Goal: Obtain resource: Download file/media

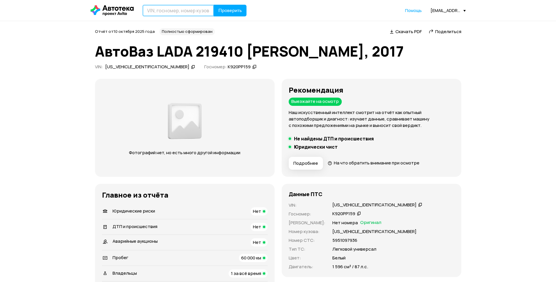
click at [178, 11] on input "text" at bounding box center [179, 11] width 72 height 12
type input "Н626КТ159"
click at [214, 5] on button "Проверить" at bounding box center [230, 11] width 33 height 12
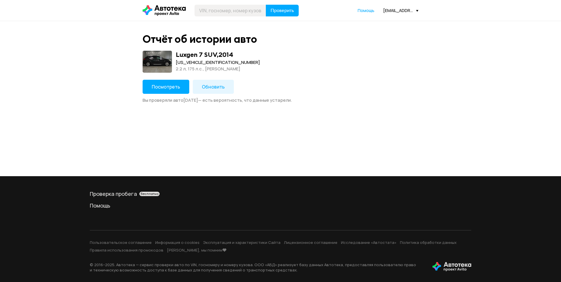
click at [171, 84] on span "Посмотреть" at bounding box center [166, 87] width 28 height 6
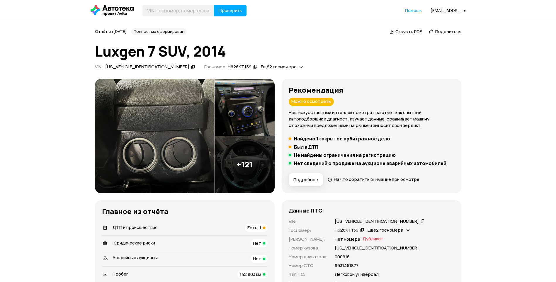
click at [408, 32] on span "Скачать PDF" at bounding box center [409, 31] width 26 height 6
click at [355, 220] on div "[US_VEHICLE_IDENTIFICATION_NUMBER]" at bounding box center [377, 222] width 84 height 6
copy div "[US_VEHICLE_IDENTIFICATION_NUMBER]"
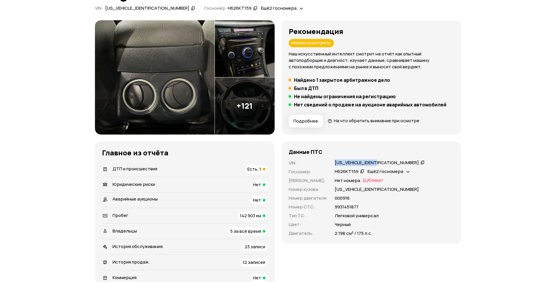
scroll to position [88, 0]
